Goal: Information Seeking & Learning: Learn about a topic

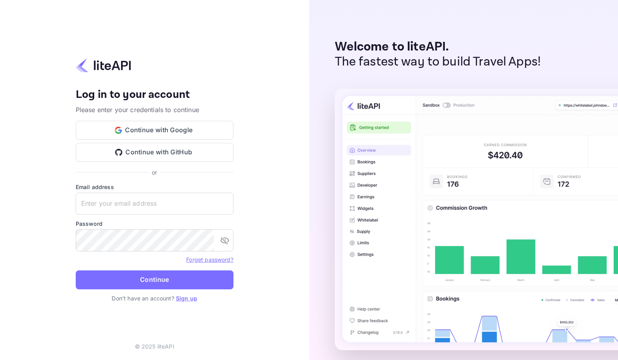
type input "[EMAIL_ADDRESS][DOMAIN_NAME]"
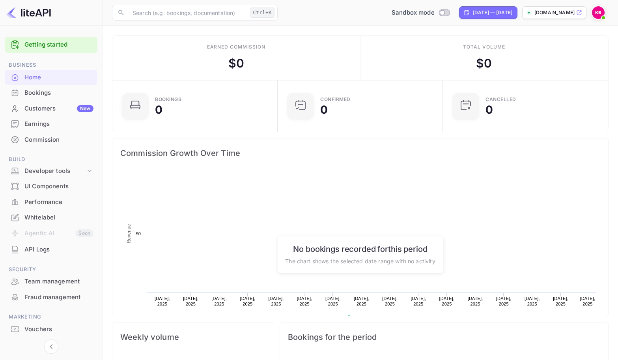
scroll to position [122, 155]
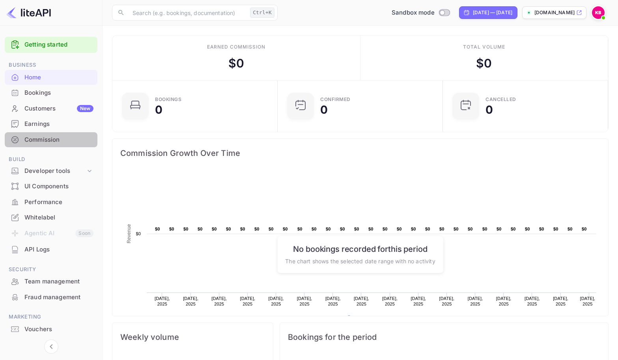
click at [42, 138] on div "Commission" at bounding box center [58, 139] width 69 height 9
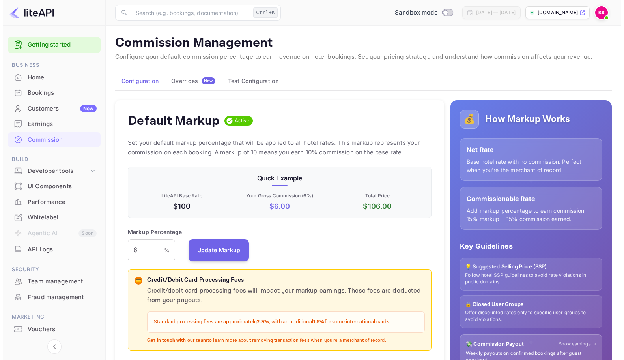
scroll to position [134, 298]
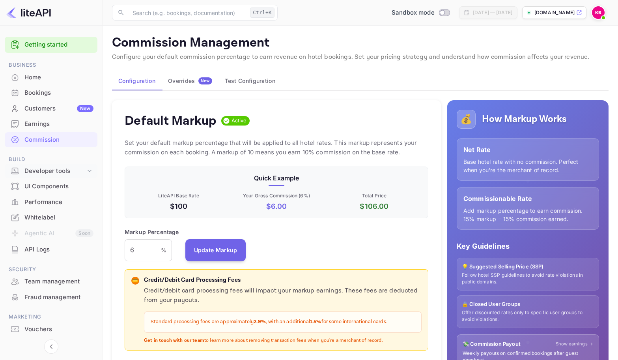
click at [55, 170] on div "Developer tools" at bounding box center [54, 170] width 61 height 9
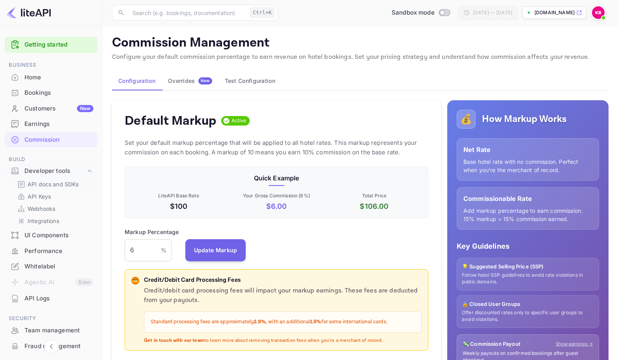
click at [51, 184] on p "API docs and SDKs" at bounding box center [53, 184] width 51 height 8
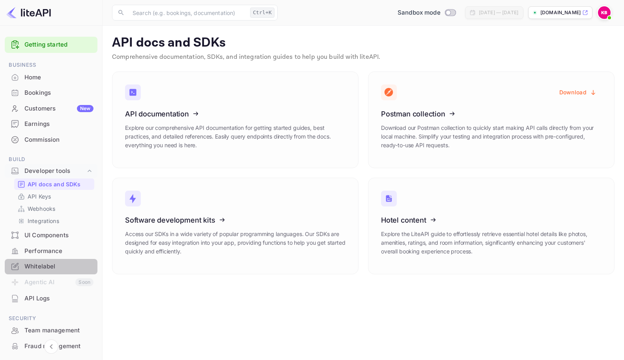
click at [52, 264] on div "Whitelabel" at bounding box center [58, 266] width 69 height 9
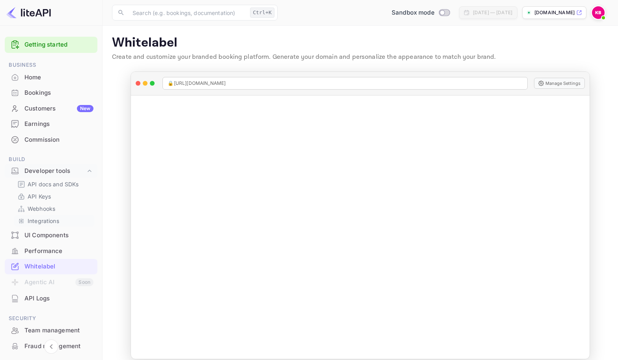
click at [43, 221] on p "Integrations" at bounding box center [44, 221] width 32 height 8
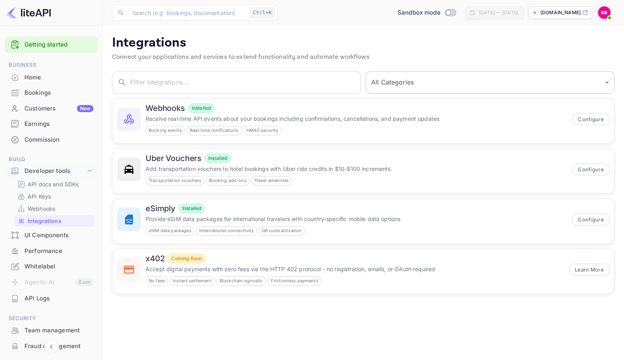
click at [421, 84] on select "All Categories Developer Tools Travel Services Payment Systems" at bounding box center [490, 82] width 249 height 22
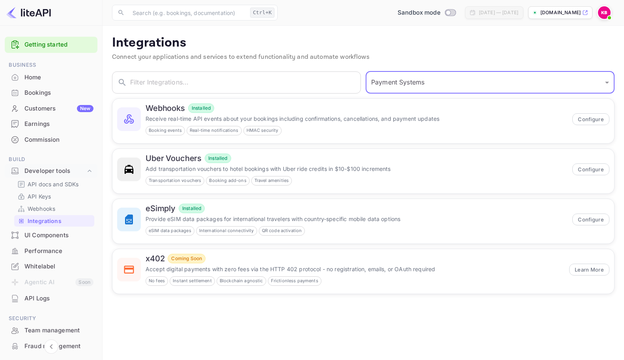
click at [366, 71] on select "All Categories Developer Tools Travel Services Payment Systems" at bounding box center [490, 82] width 249 height 22
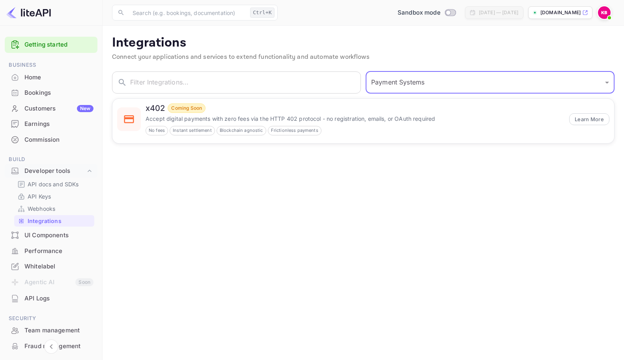
click at [404, 83] on select "All Categories Developer Tools Travel Services Payment Systems" at bounding box center [490, 82] width 249 height 22
select select "All Categories"
click at [366, 71] on select "All Categories Developer Tools Travel Services Payment Systems" at bounding box center [490, 82] width 249 height 22
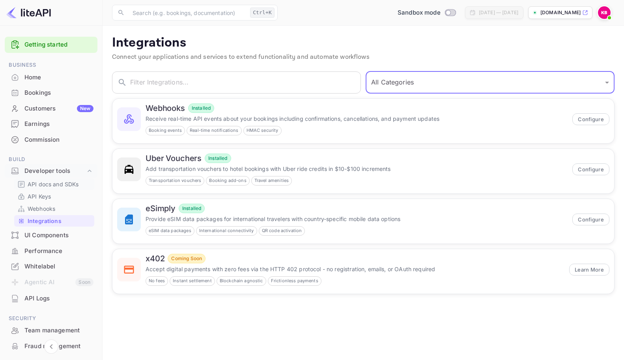
click at [51, 183] on p "API docs and SDKs" at bounding box center [53, 184] width 51 height 8
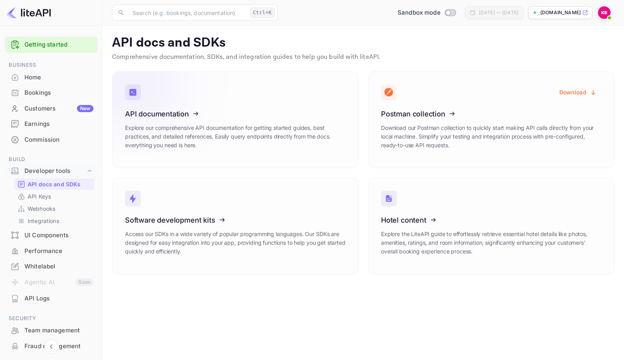
click at [159, 116] on icon at bounding box center [173, 112] width 123 height 81
